Goal: Task Accomplishment & Management: Complete application form

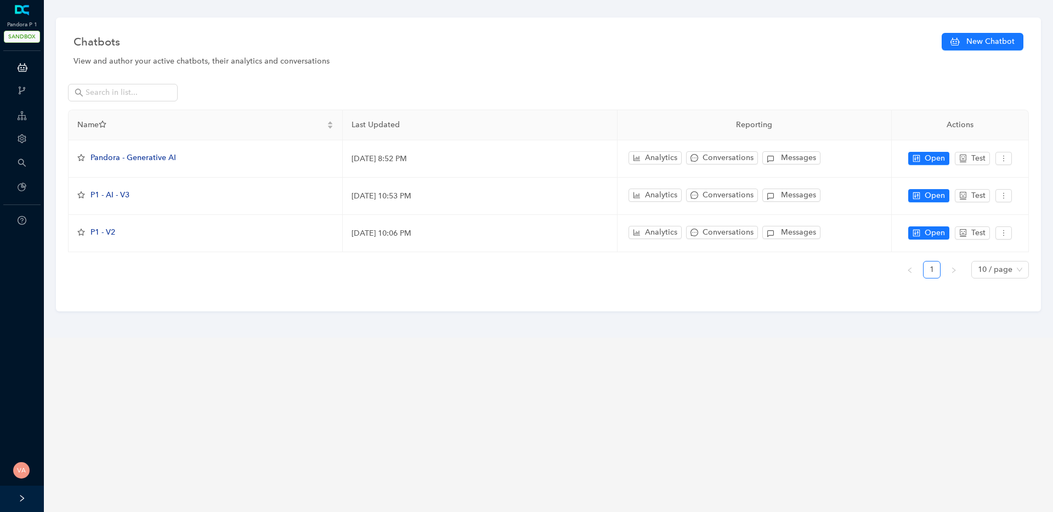
click at [13, 67] on div "ChatBots & Ticket Automations" at bounding box center [21, 67] width 39 height 22
click at [267, 119] on div "Name" at bounding box center [205, 125] width 256 height 12
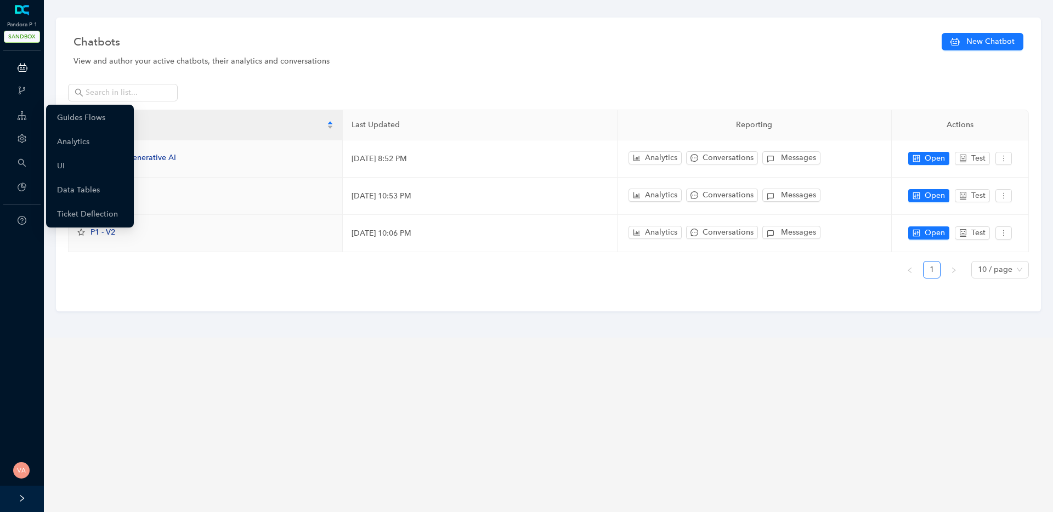
click at [25, 120] on icon at bounding box center [22, 116] width 9 height 22
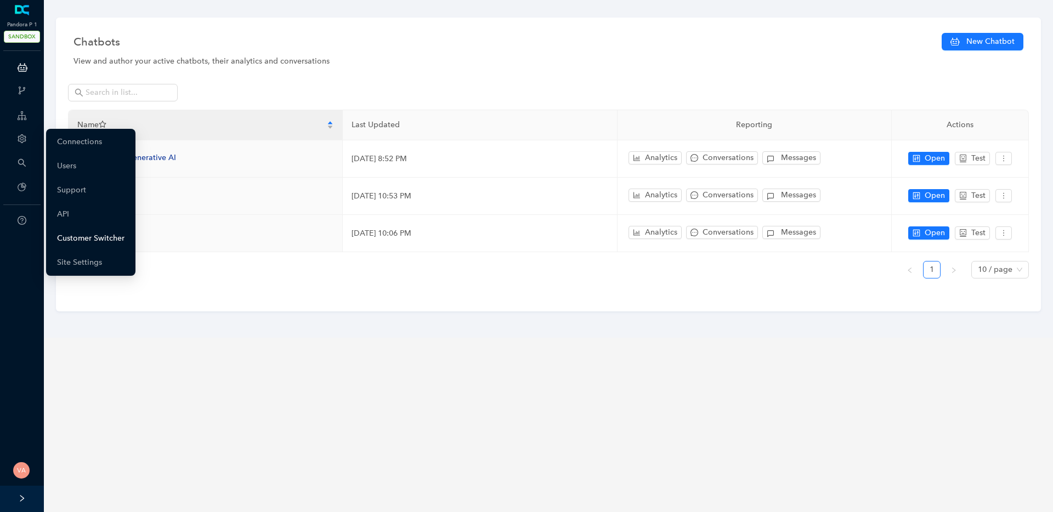
click at [82, 231] on link "Customer Switcher" at bounding box center [90, 239] width 67 height 22
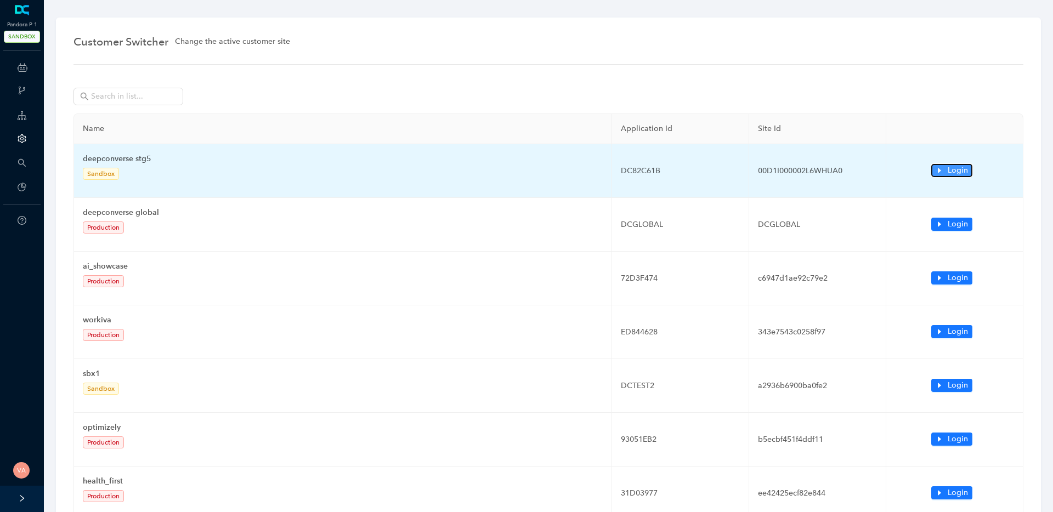
click at [956, 167] on span "Login" at bounding box center [958, 171] width 20 height 12
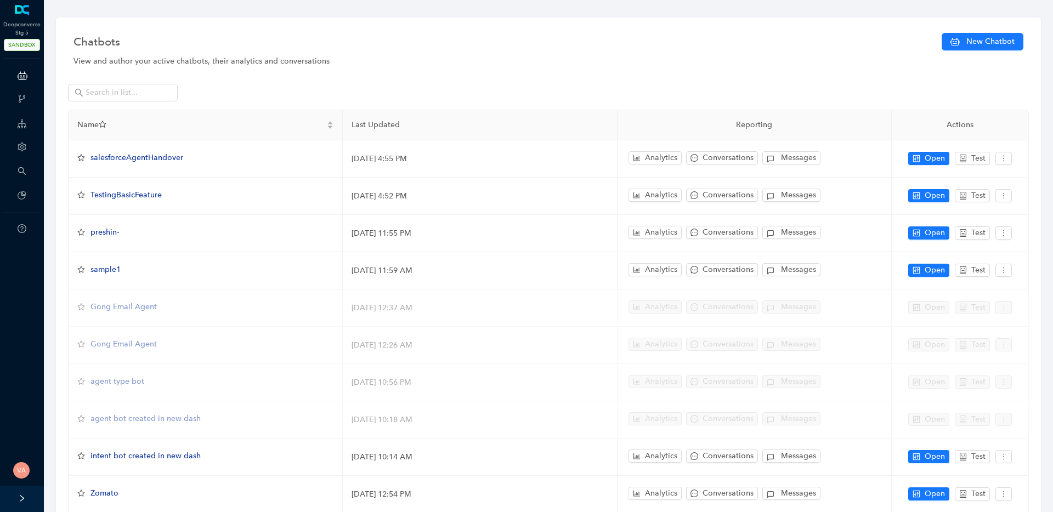
click at [22, 146] on icon "setting" at bounding box center [22, 147] width 9 height 9
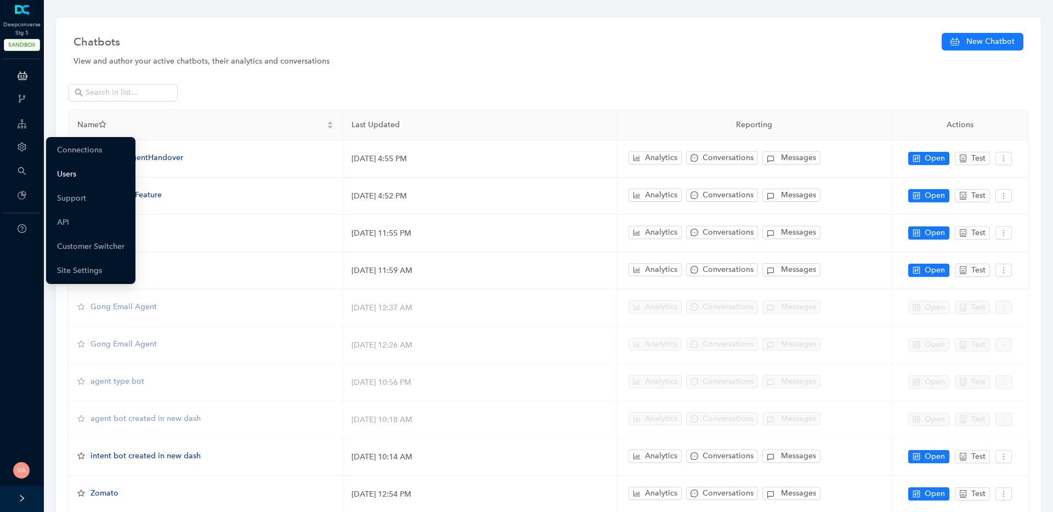
click at [75, 176] on link "Users" at bounding box center [66, 174] width 19 height 22
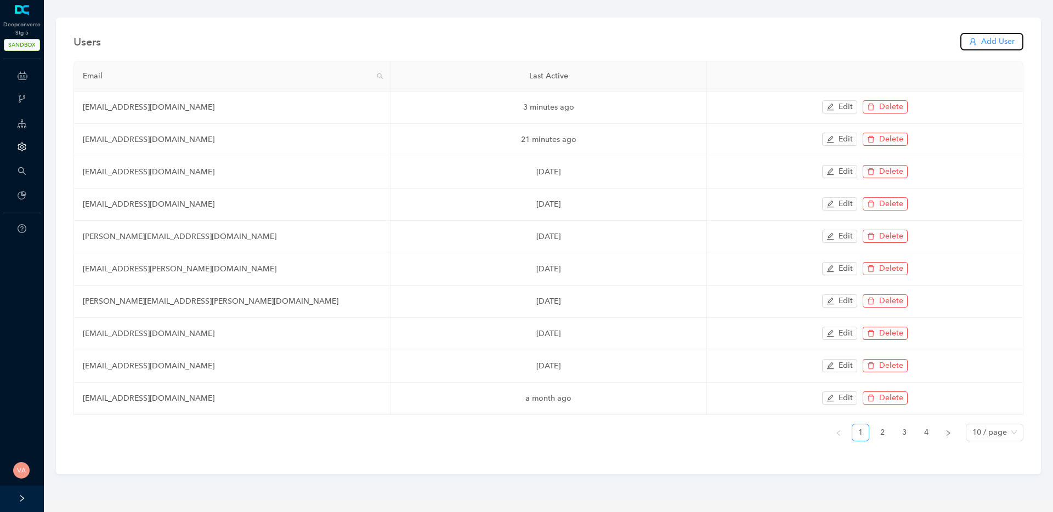
click at [1019, 39] on button "Add User" at bounding box center [991, 42] width 63 height 18
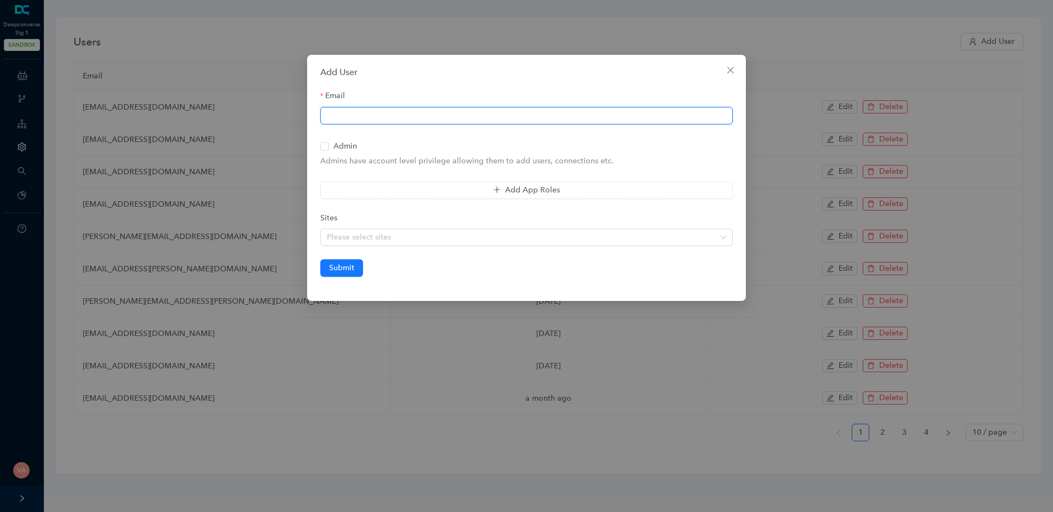
click at [499, 121] on input "Email" at bounding box center [526, 116] width 412 height 18
type input "varshithvmv@gmail.com"
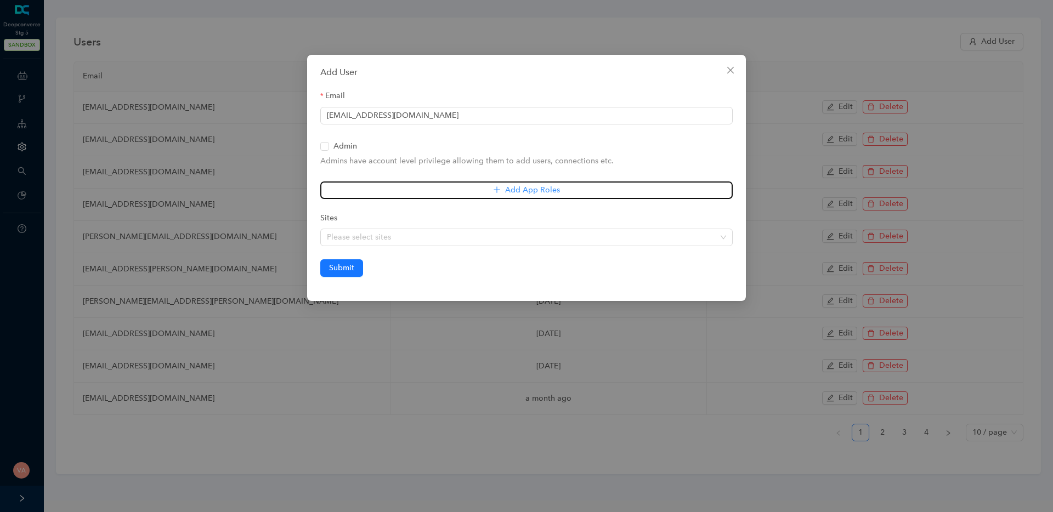
click at [401, 190] on button "Add App Roles" at bounding box center [526, 191] width 412 height 18
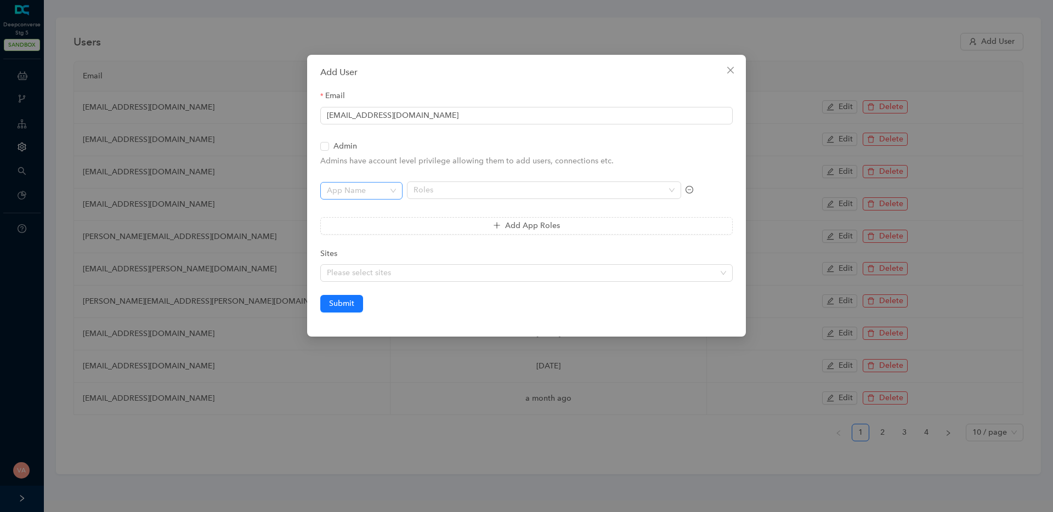
click at [367, 191] on input "search" at bounding box center [358, 191] width 63 height 16
click at [359, 208] on div "Chat Bots" at bounding box center [361, 213] width 65 height 12
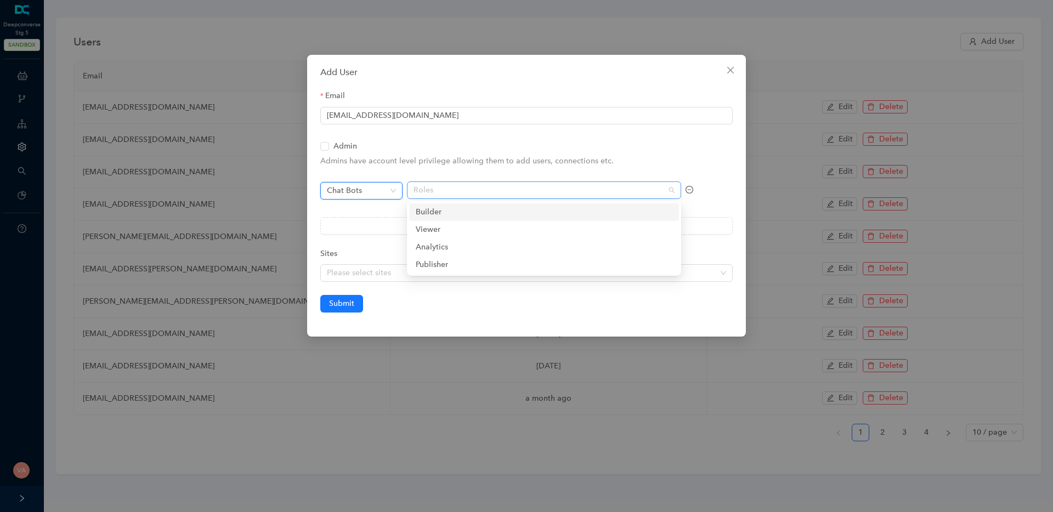
click at [476, 194] on div at bounding box center [538, 190] width 258 height 9
click at [434, 208] on div "Builder" at bounding box center [544, 212] width 257 height 12
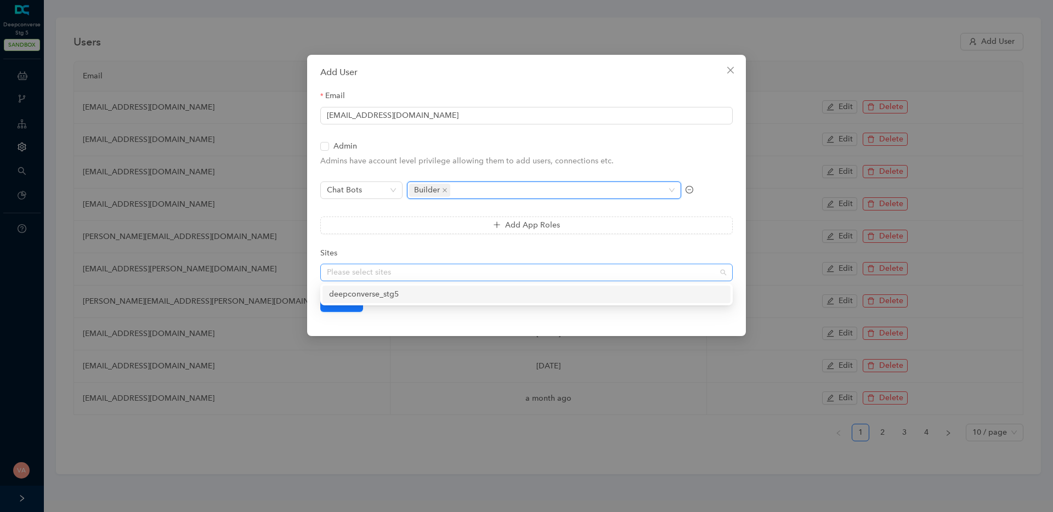
click at [372, 281] on div "Please select sites" at bounding box center [526, 273] width 412 height 18
click at [381, 296] on div "deepconverse_stg5" at bounding box center [526, 295] width 395 height 12
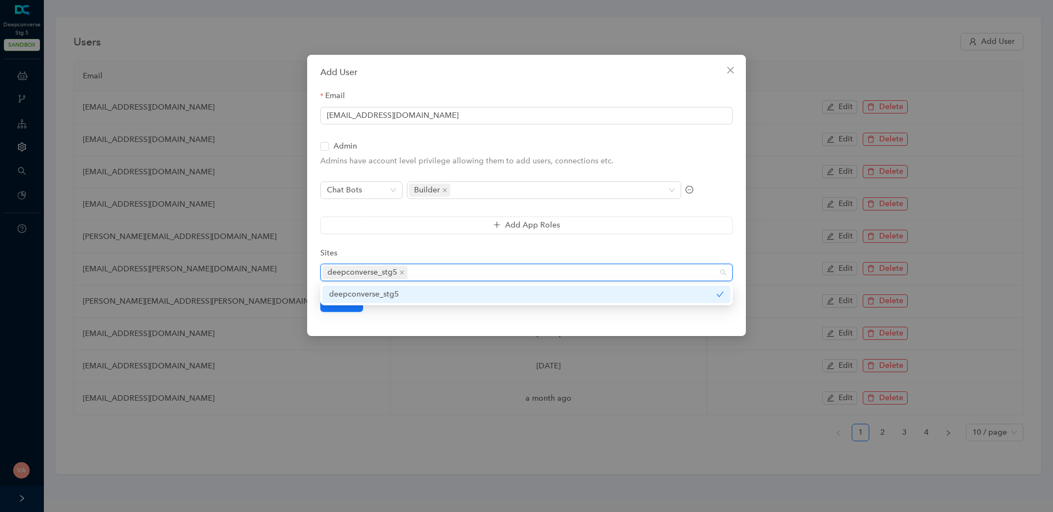
click at [455, 339] on div "Add User Email varshithvmv@gmail.com Admin Admins have account level privilege …" at bounding box center [526, 256] width 1053 height 512
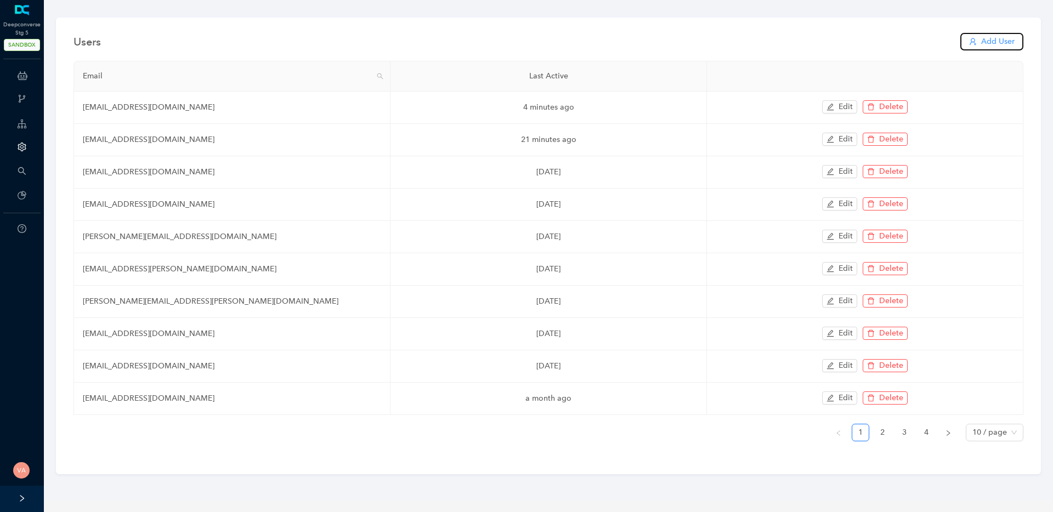
click at [991, 44] on span "Add User" at bounding box center [997, 42] width 33 height 12
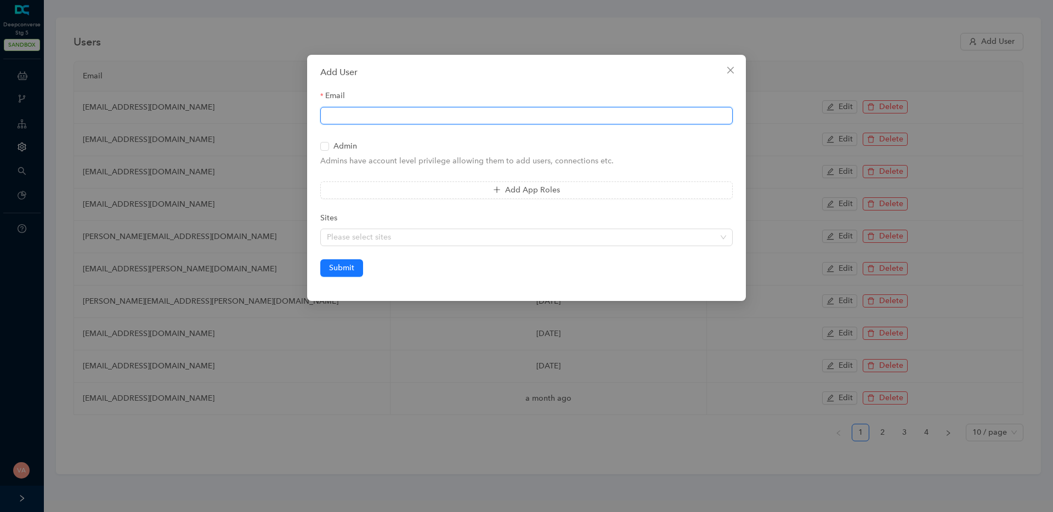
click at [488, 118] on input "Email" at bounding box center [526, 116] width 412 height 18
type input "varshithvmv@gmail.com"
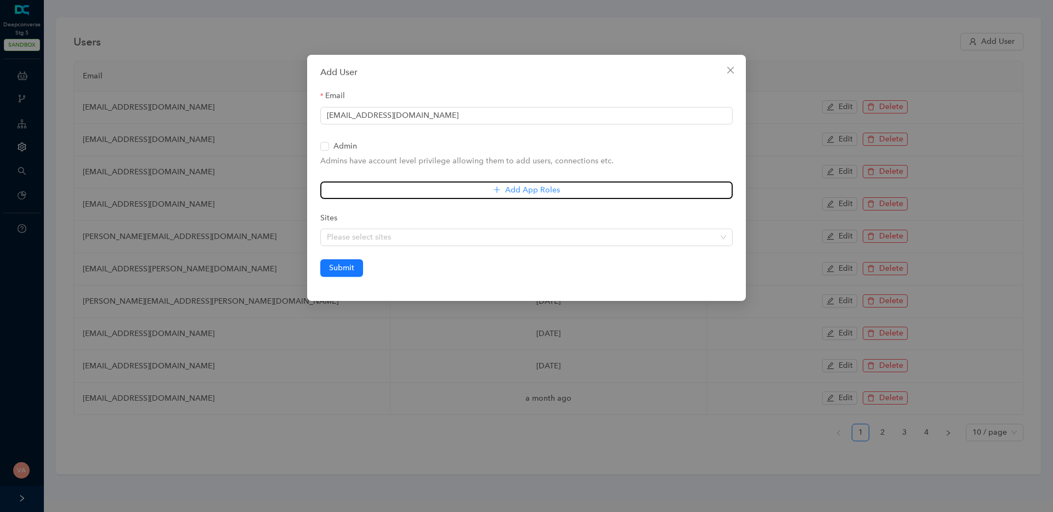
click at [369, 185] on button "Add App Roles" at bounding box center [526, 191] width 412 height 18
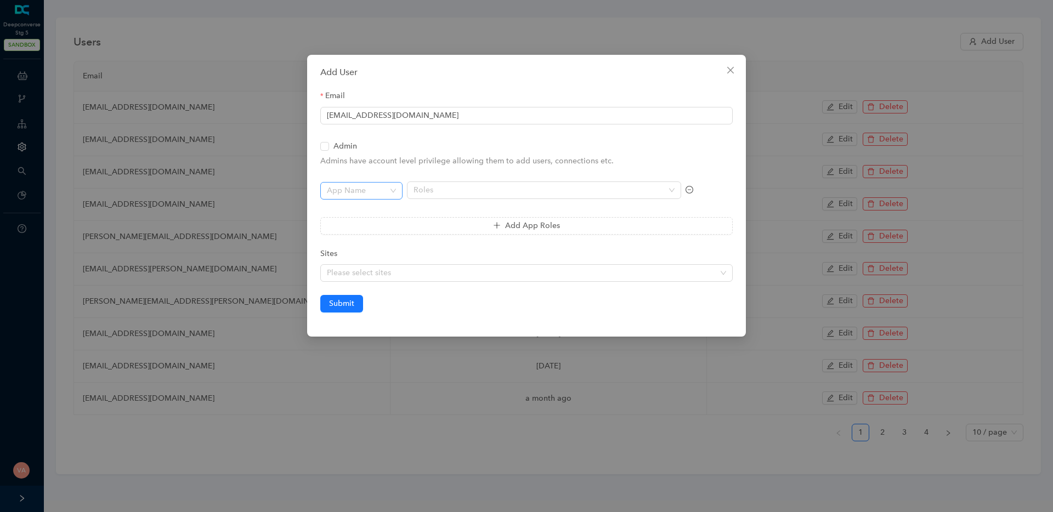
click at [361, 195] on input "search" at bounding box center [358, 191] width 63 height 16
click at [355, 208] on div "Chat Bots" at bounding box center [361, 213] width 65 height 12
click at [465, 191] on div at bounding box center [538, 190] width 258 height 9
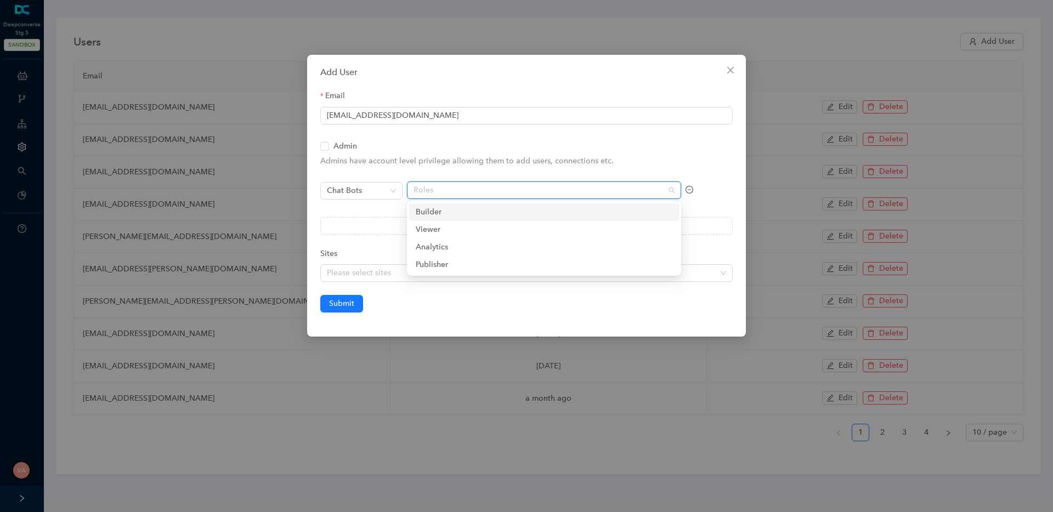
click at [432, 210] on div "Builder" at bounding box center [544, 212] width 257 height 12
click at [359, 271] on div at bounding box center [521, 272] width 397 height 9
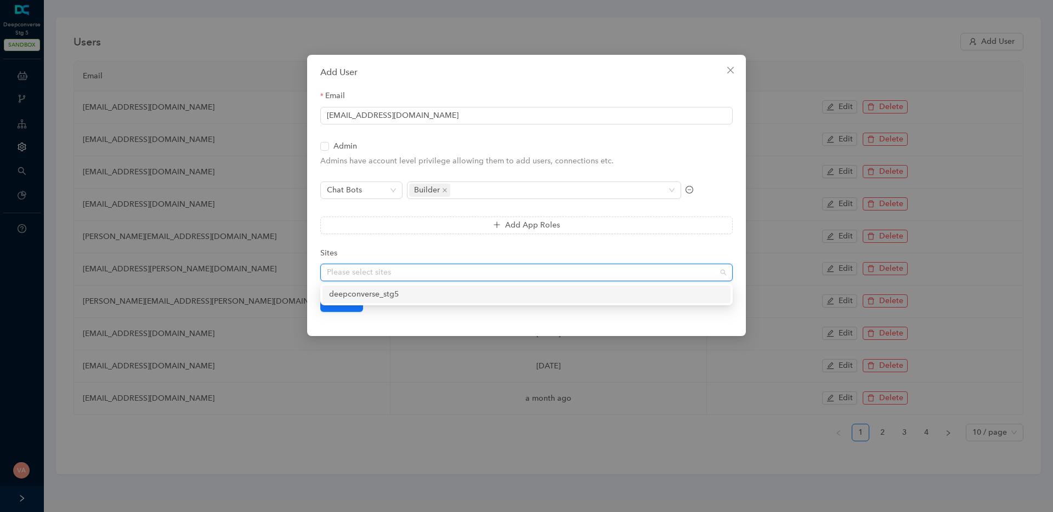
click at [361, 293] on div "deepconverse_stg5" at bounding box center [526, 295] width 395 height 12
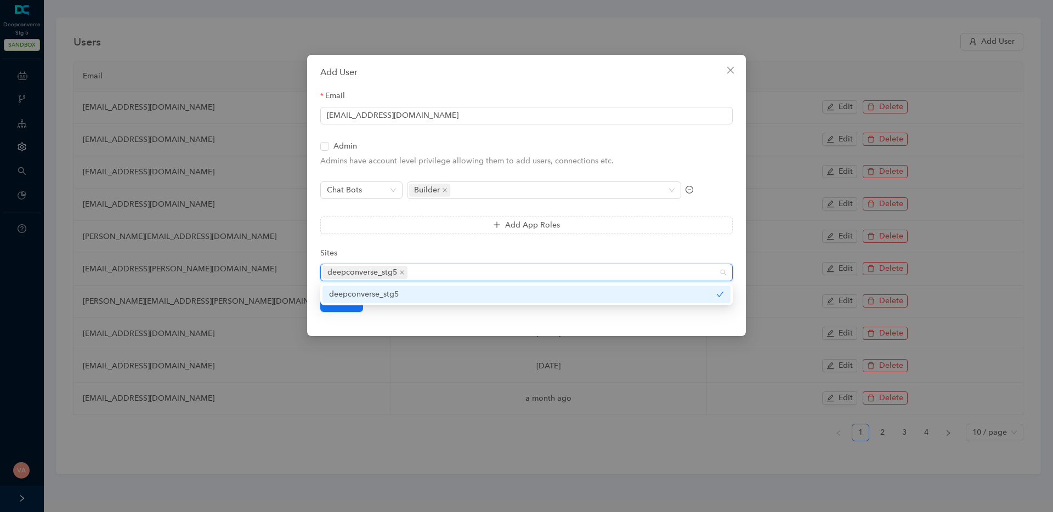
click at [459, 331] on div "Add User Email varshithvmv@gmail.com Admin Admins have account level privilege …" at bounding box center [526, 195] width 439 height 281
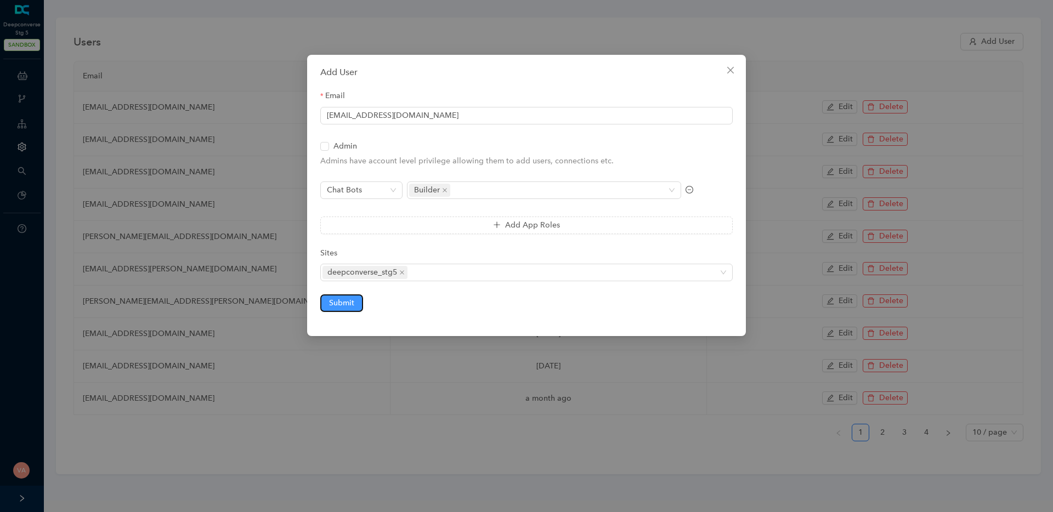
click at [341, 304] on span "Submit" at bounding box center [341, 303] width 25 height 12
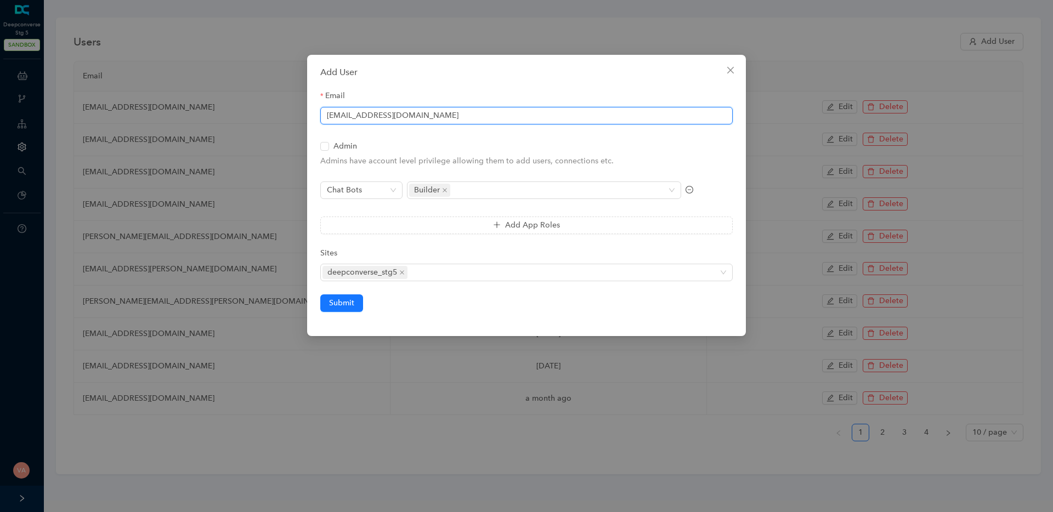
click at [485, 120] on input "varshithvmv@gmail.com" at bounding box center [526, 116] width 412 height 18
click at [441, 268] on div "deepconverse_stg5" at bounding box center [521, 272] width 397 height 15
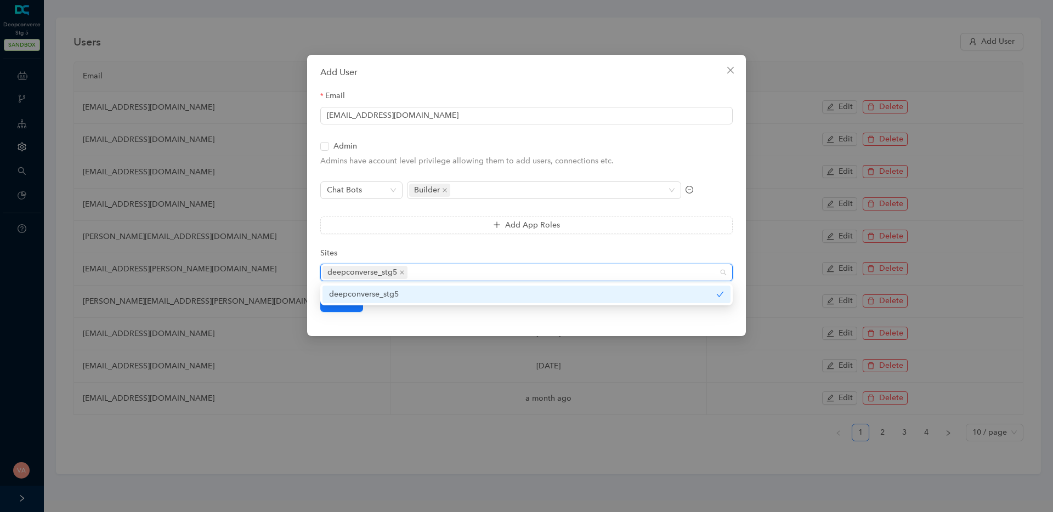
click at [335, 320] on div "Add User Email varshithvmv@gmail.com Admin Admins have account level privilege …" at bounding box center [526, 195] width 439 height 281
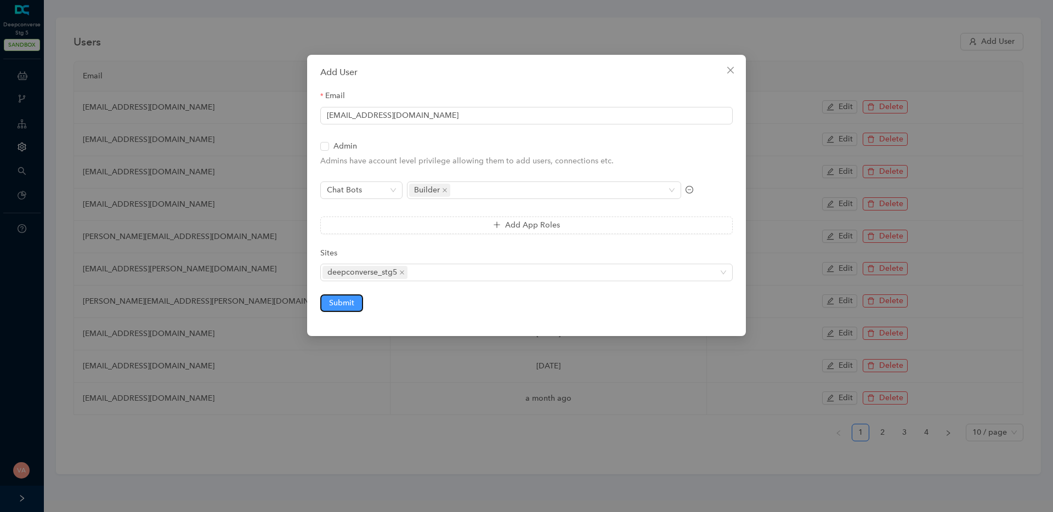
click at [343, 308] on span "Submit" at bounding box center [341, 303] width 25 height 12
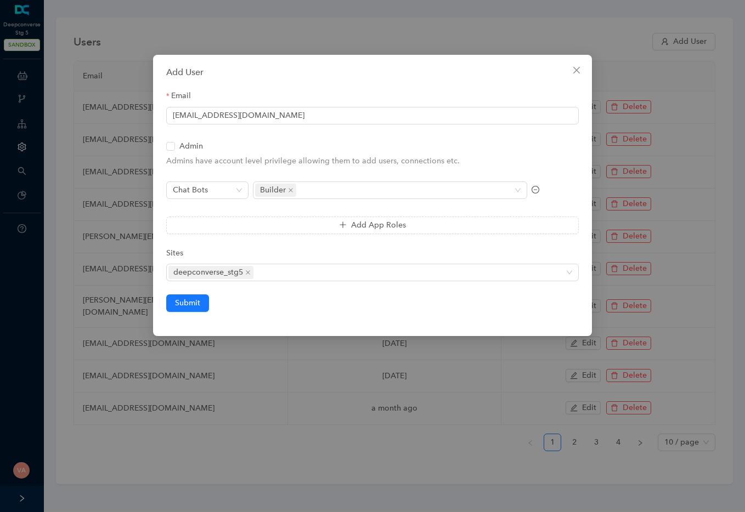
click at [180, 293] on form "Email varshithvmv@gmail.com Admin Admins have account level privilege allowing …" at bounding box center [372, 201] width 412 height 222
click at [186, 298] on span "Submit" at bounding box center [187, 303] width 25 height 12
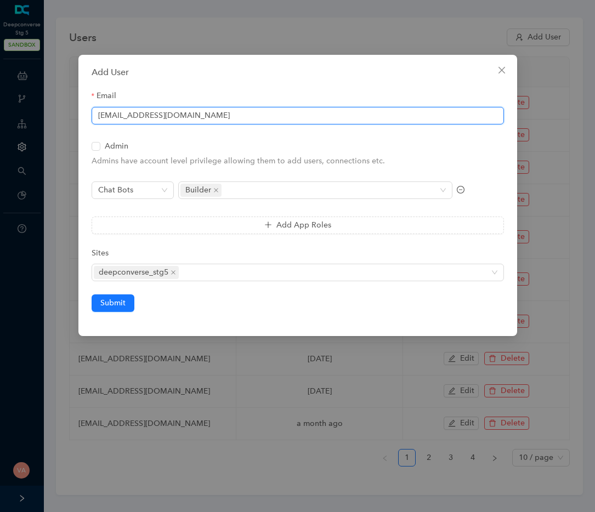
click at [212, 115] on input "varshithvmv@gmail.com" at bounding box center [298, 116] width 412 height 18
click at [245, 114] on input "varshithvmv@gmail.com" at bounding box center [298, 116] width 412 height 18
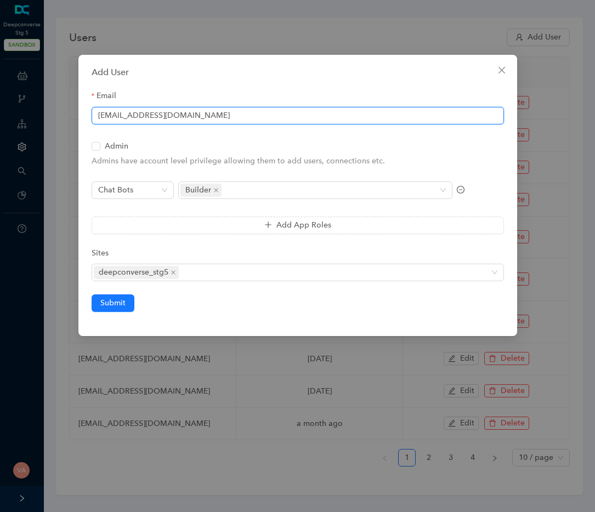
click at [117, 114] on input "[EMAIL_ADDRESS][DOMAIN_NAME]" at bounding box center [298, 116] width 412 height 18
type input "varsh22@deepconverse.com"
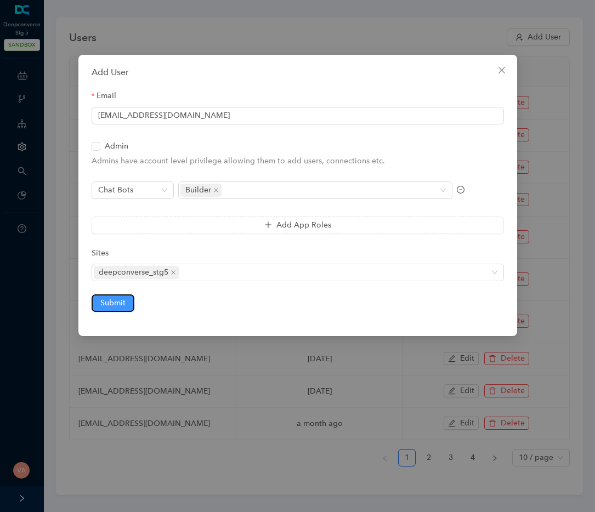
click at [123, 307] on span "Submit" at bounding box center [112, 303] width 25 height 12
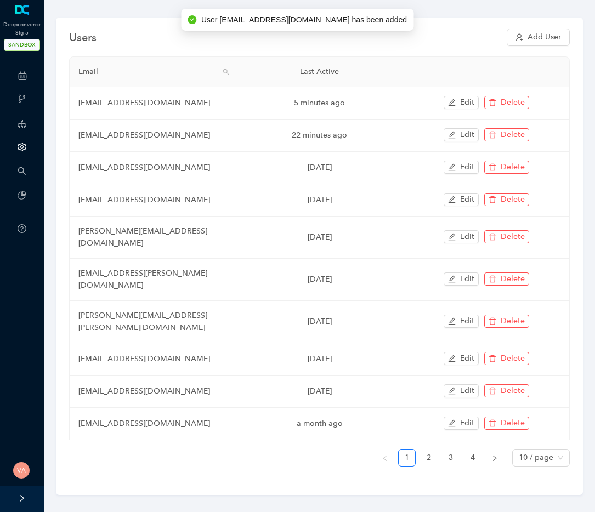
click at [285, 22] on span "User varsh22@deepconverse.com has been added" at bounding box center [304, 20] width 206 height 12
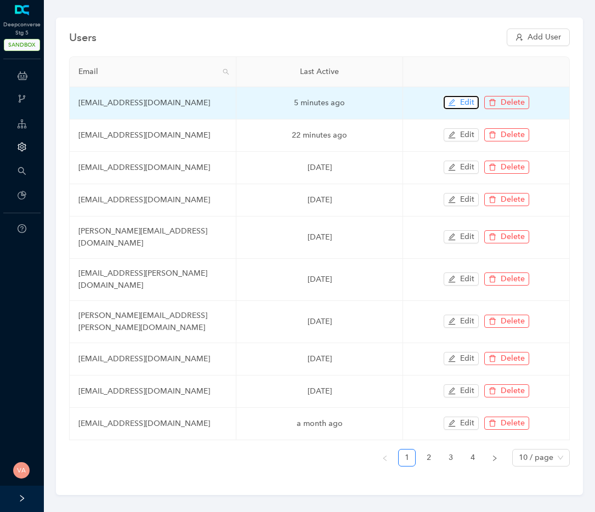
click at [453, 100] on icon "edit" at bounding box center [451, 102] width 7 height 7
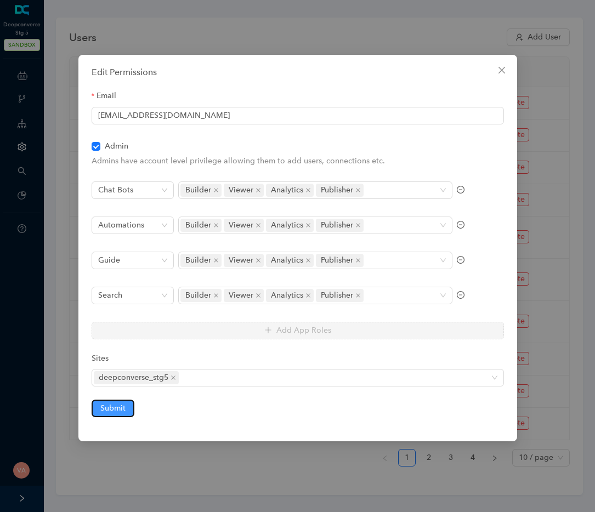
click at [111, 414] on span "Submit" at bounding box center [112, 409] width 25 height 12
click at [502, 72] on icon "close" at bounding box center [501, 70] width 7 height 7
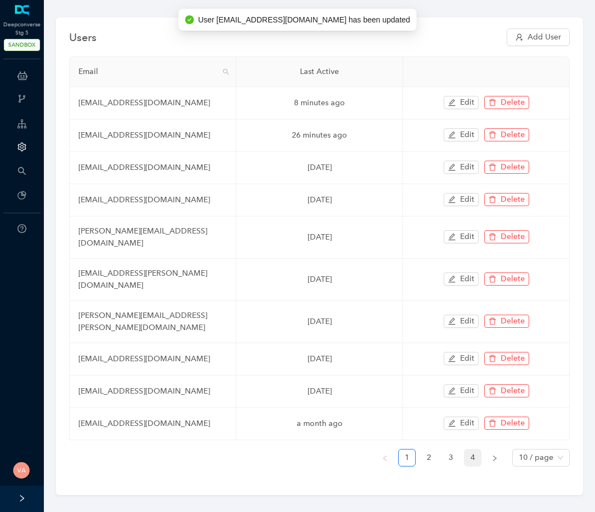
click at [474, 450] on link "4" at bounding box center [473, 458] width 16 height 16
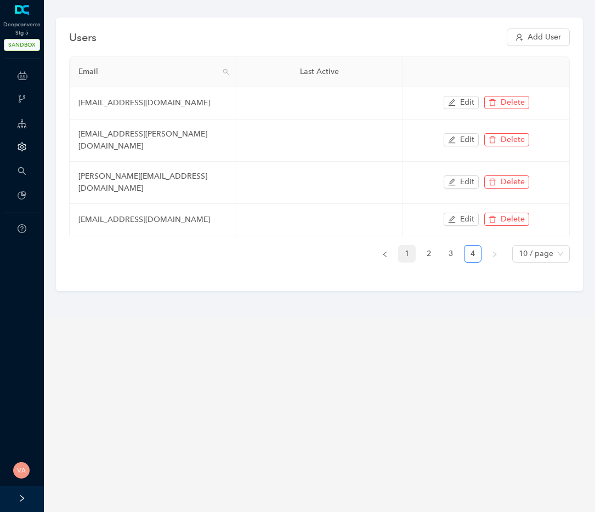
click at [409, 246] on link "1" at bounding box center [407, 254] width 16 height 16
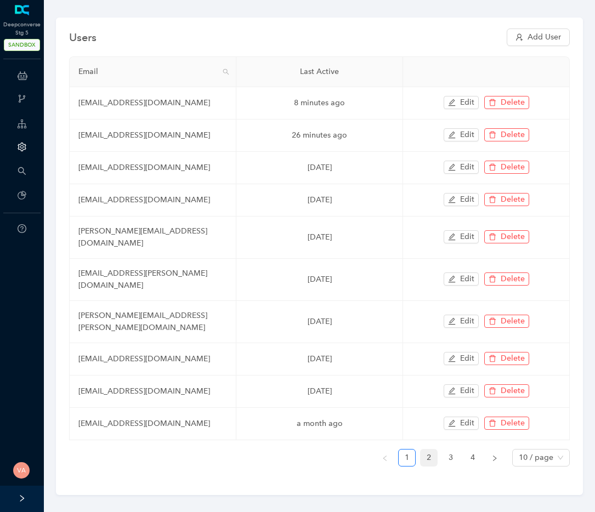
click at [423, 450] on link "2" at bounding box center [429, 458] width 16 height 16
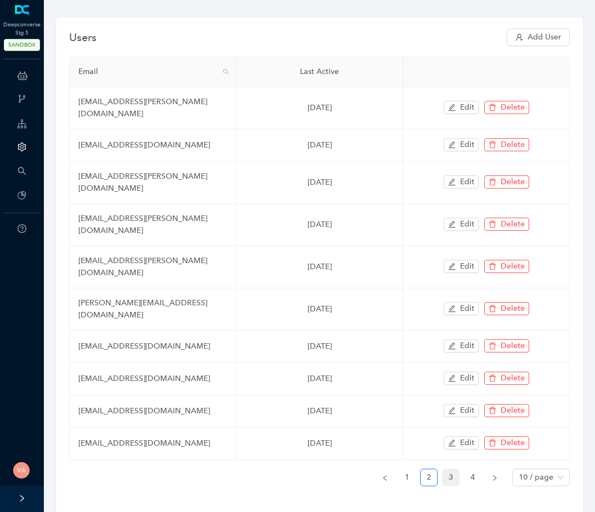
click at [451, 470] on link "3" at bounding box center [451, 478] width 16 height 16
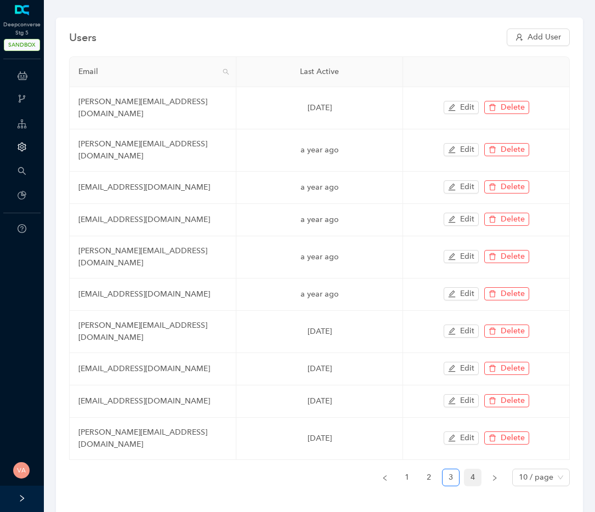
click at [472, 470] on link "4" at bounding box center [473, 478] width 16 height 16
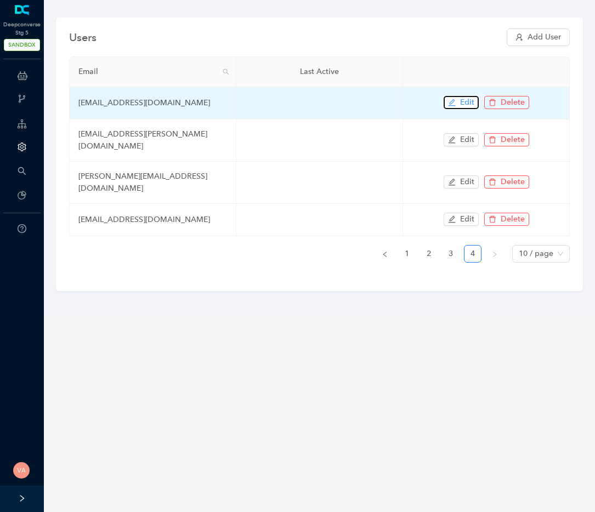
click at [457, 102] on button "Edit" at bounding box center [461, 102] width 35 height 13
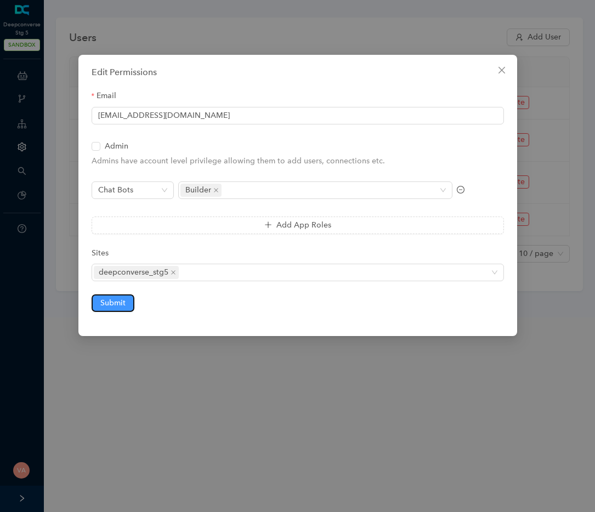
click at [125, 305] on span "Submit" at bounding box center [112, 303] width 25 height 12
